Goal: Check status: Check status

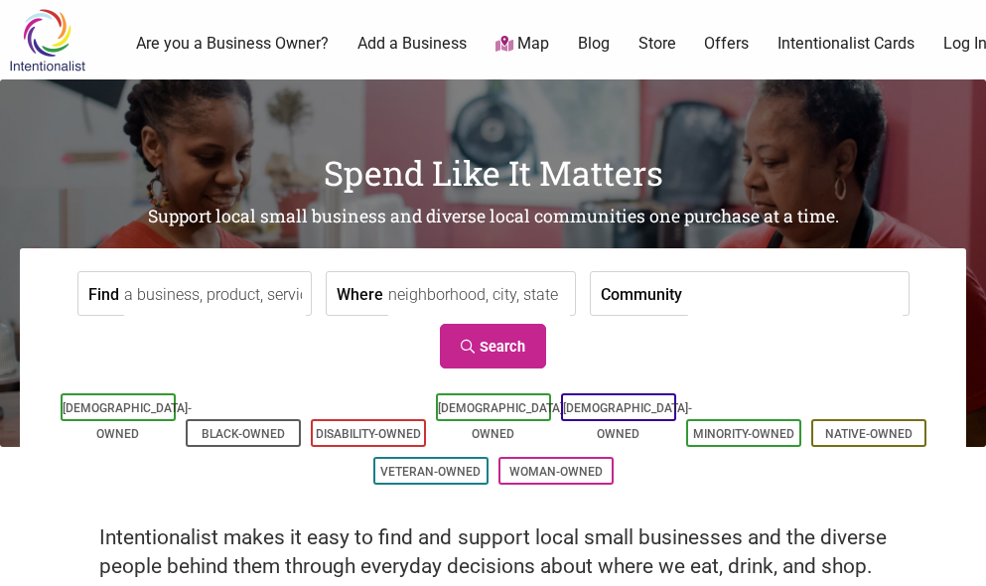
click at [953, 44] on link "Log In" at bounding box center [965, 44] width 44 height 22
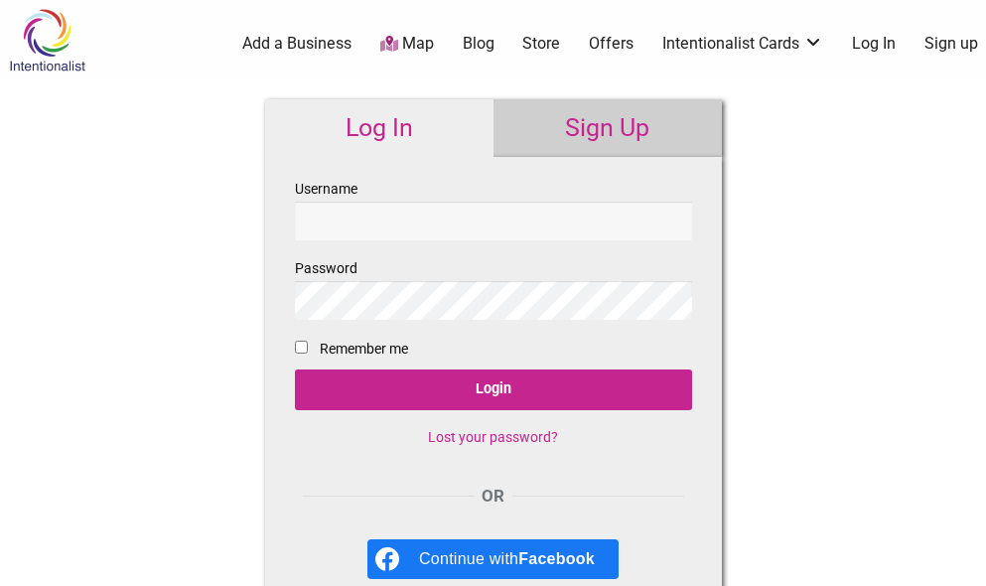
click at [562, 217] on input "Username" at bounding box center [493, 221] width 397 height 39
type input "khainammy"
click at [295, 369] on input "Login" at bounding box center [493, 389] width 397 height 41
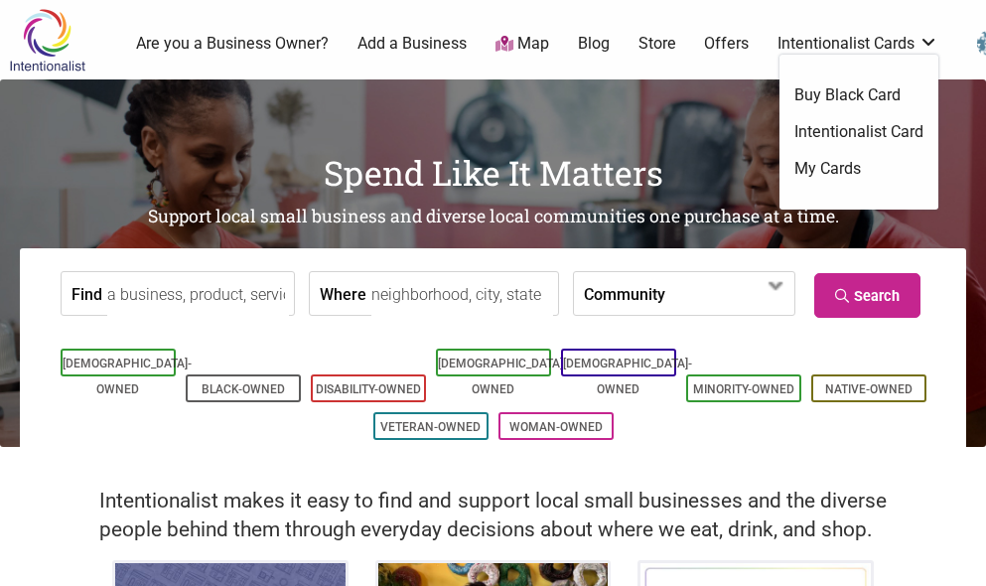
click at [881, 61] on ul "Buy Black Card Intentionalist Card My Cards" at bounding box center [858, 132] width 159 height 155
click at [842, 161] on link "My Cards" at bounding box center [858, 169] width 129 height 22
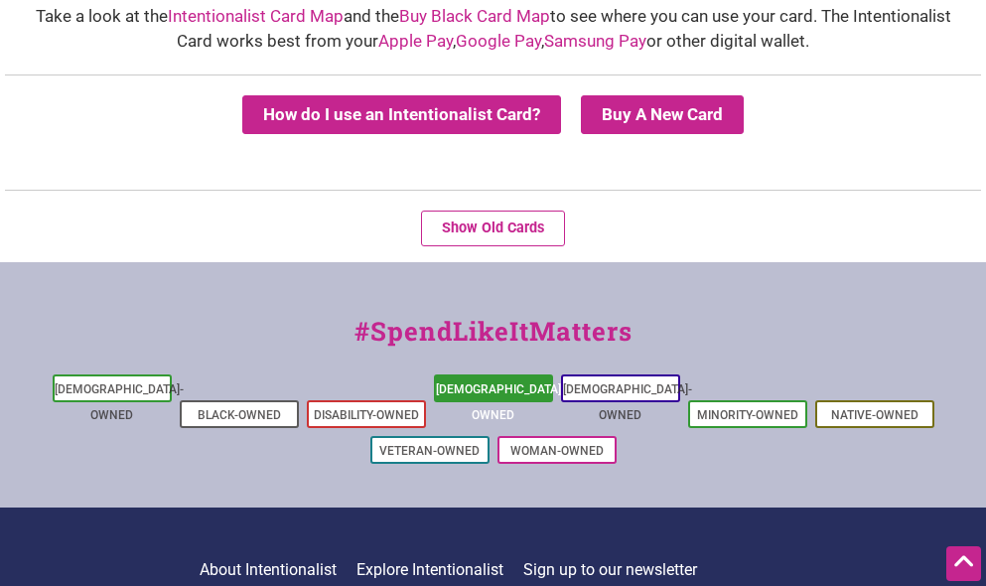
scroll to position [99, 0]
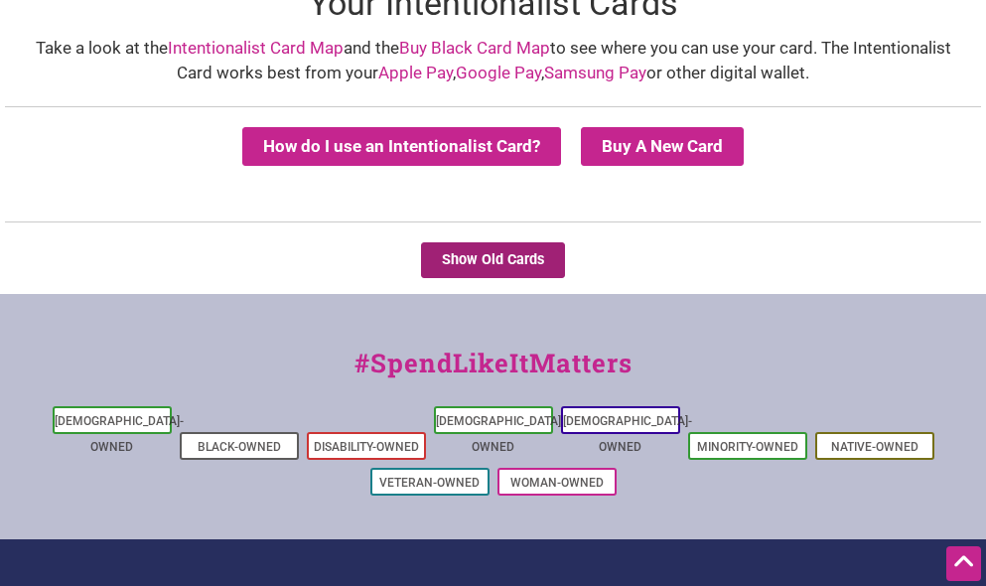
click at [554, 276] on button "Show Old Cards" at bounding box center [493, 260] width 144 height 36
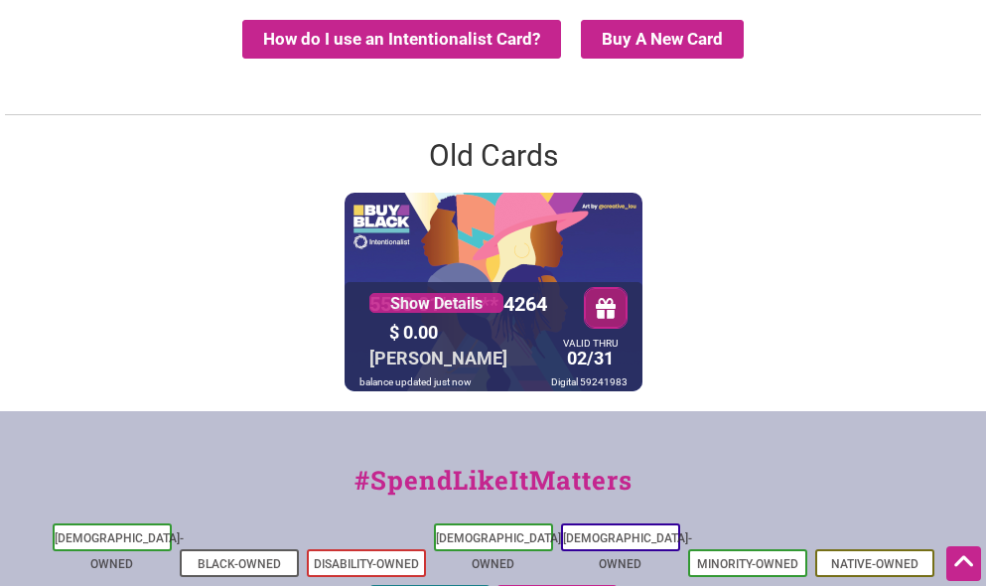
scroll to position [199, 0]
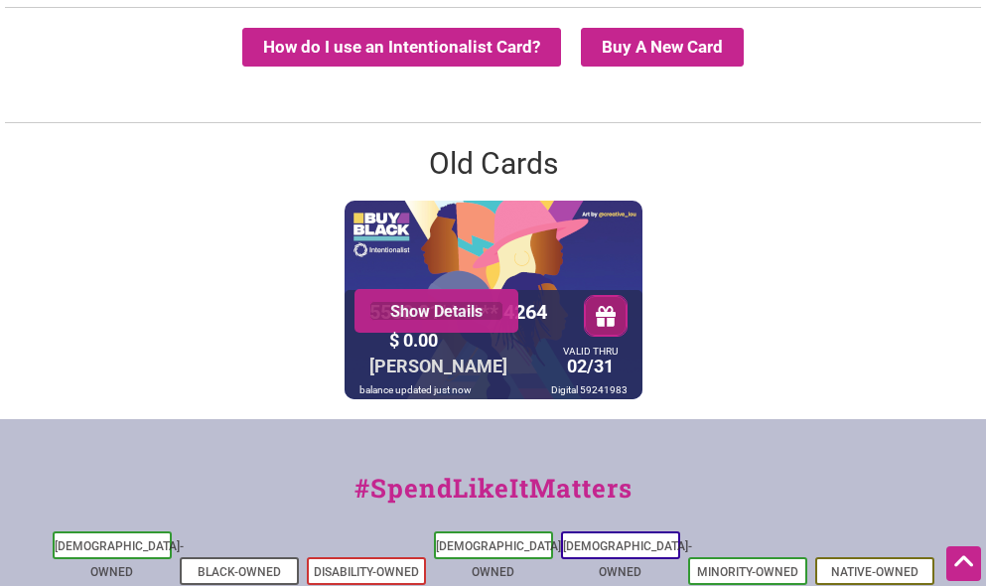
click at [468, 313] on link "Show Details" at bounding box center [436, 311] width 134 height 20
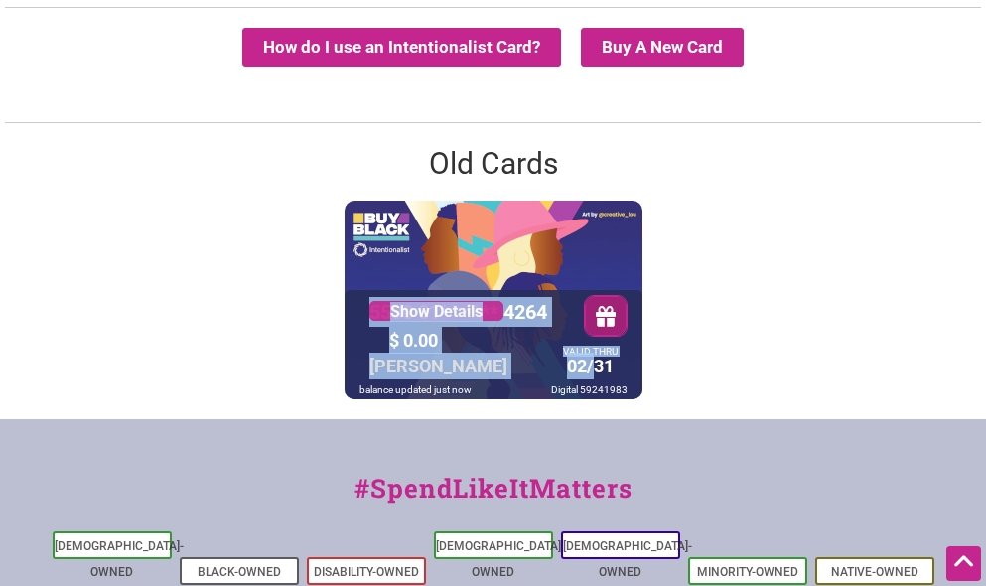
drag, startPoint x: 592, startPoint y: 360, endPoint x: 641, endPoint y: 389, distance: 57.4
click at [641, 389] on div "5530 01** **** 4264 Show Details $ 0.00 [PERSON_NAME] VALID THRU 02/31 balance …" at bounding box center [493, 300] width 298 height 199
click at [641, 389] on div at bounding box center [493, 344] width 298 height 109
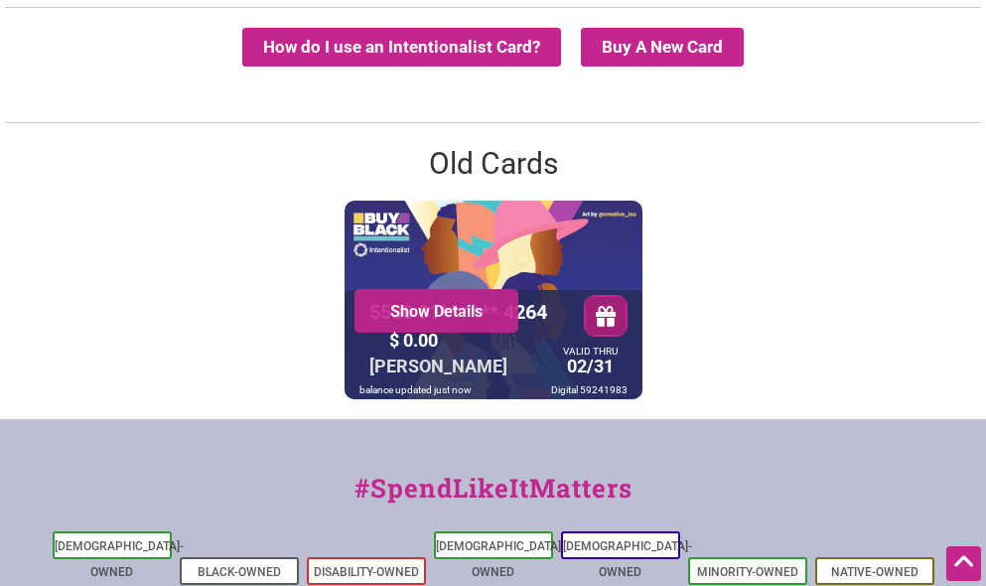
click at [429, 296] on div "Show Details" at bounding box center [436, 311] width 164 height 44
click at [432, 320] on link "Show Details" at bounding box center [436, 311] width 134 height 20
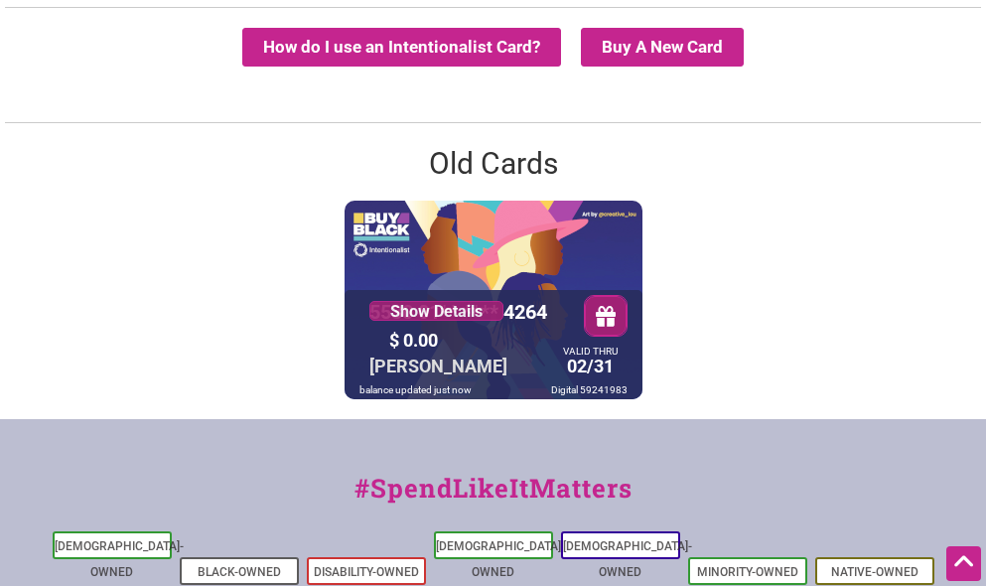
scroll to position [0, 0]
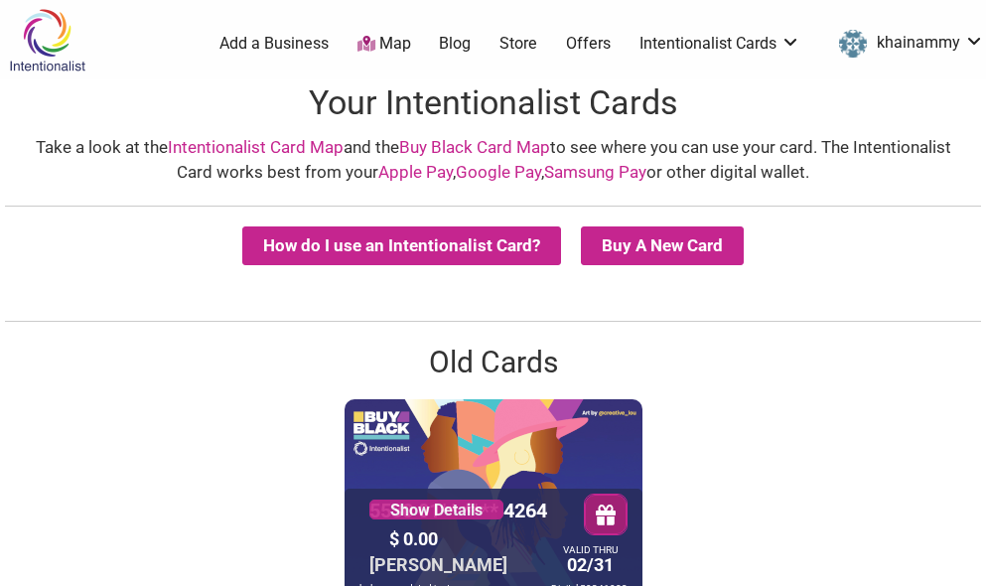
drag, startPoint x: 597, startPoint y: 431, endPoint x: 584, endPoint y: 444, distance: 18.2
click at [586, 438] on div "5530 01** **** 4264 Show Details $ 0.00 NAMMY TRAN VALID THRU 02/31 balance upd…" at bounding box center [493, 498] width 298 height 199
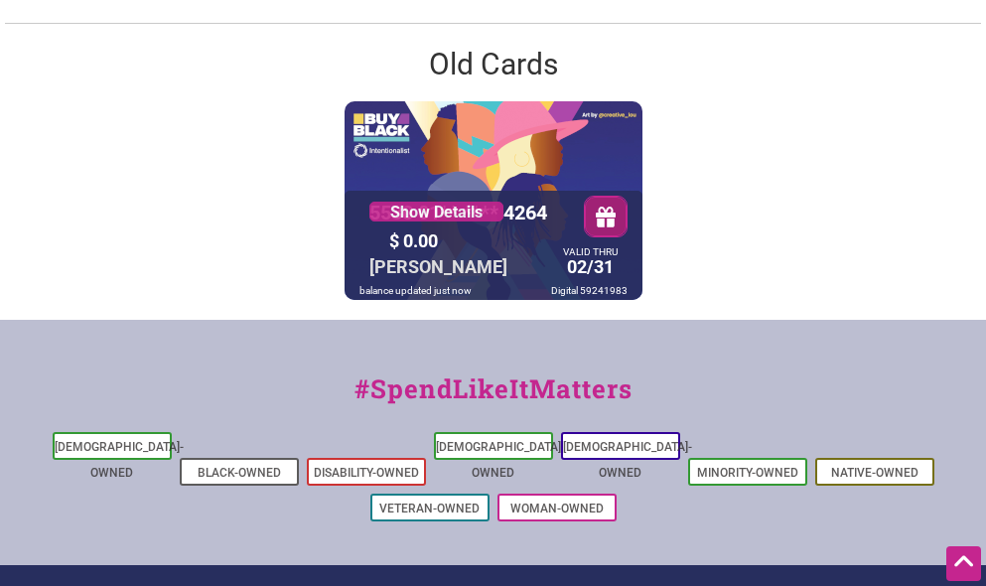
click at [591, 228] on button "button" at bounding box center [605, 217] width 42 height 40
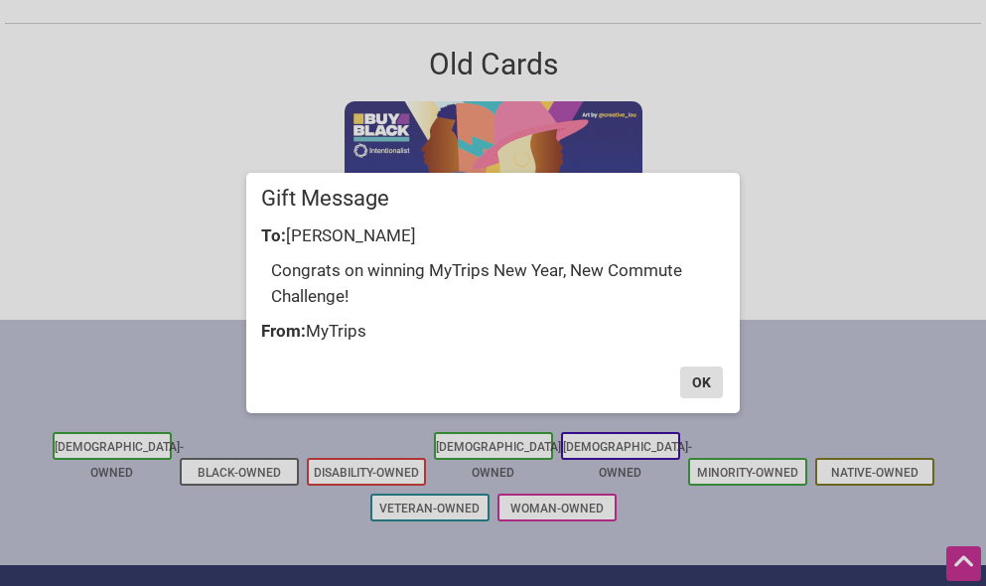
click at [710, 379] on button "OK" at bounding box center [701, 382] width 43 height 32
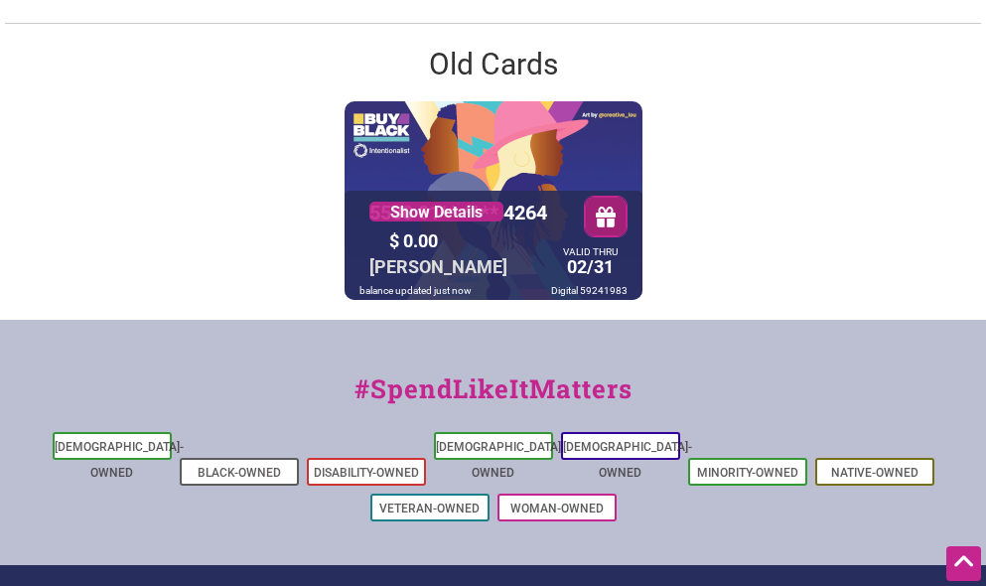
click at [593, 266] on div "VALID THRU 02/31" at bounding box center [590, 265] width 65 height 34
click at [591, 266] on div "VALID THRU 02/31" at bounding box center [590, 265] width 65 height 34
